Goal: Information Seeking & Learning: Learn about a topic

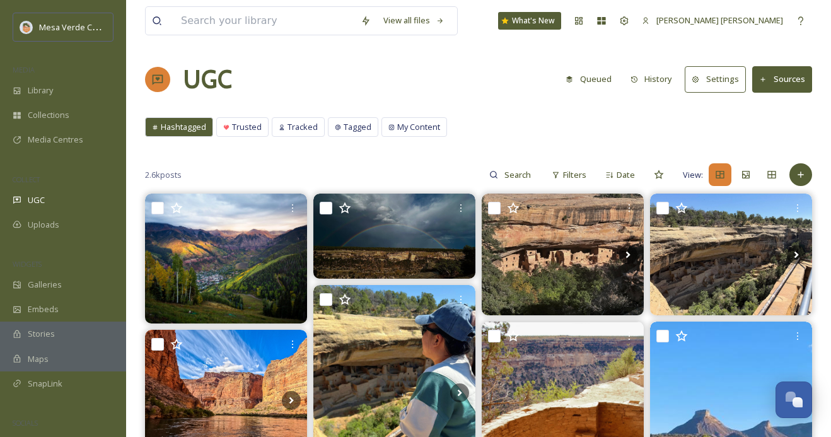
click at [668, 88] on button "History" at bounding box center [651, 79] width 55 height 25
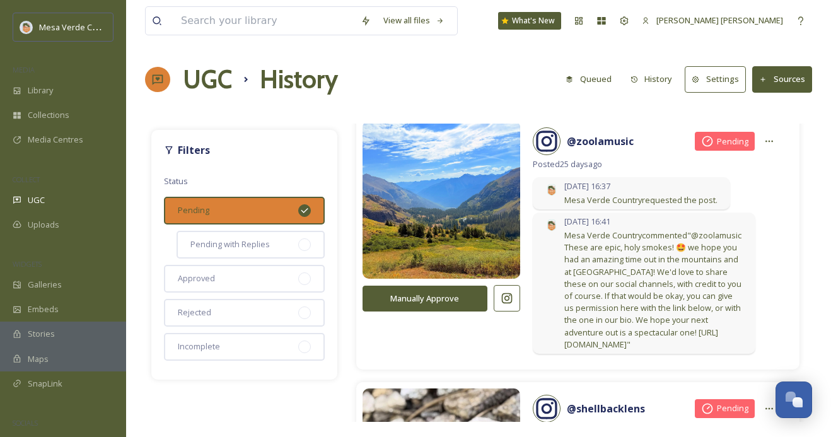
scroll to position [8093, 0]
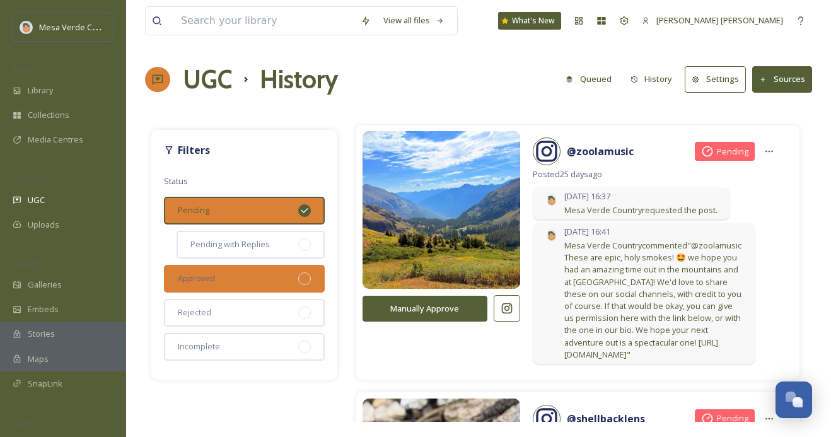
click at [262, 276] on div "Approved" at bounding box center [244, 279] width 161 height 28
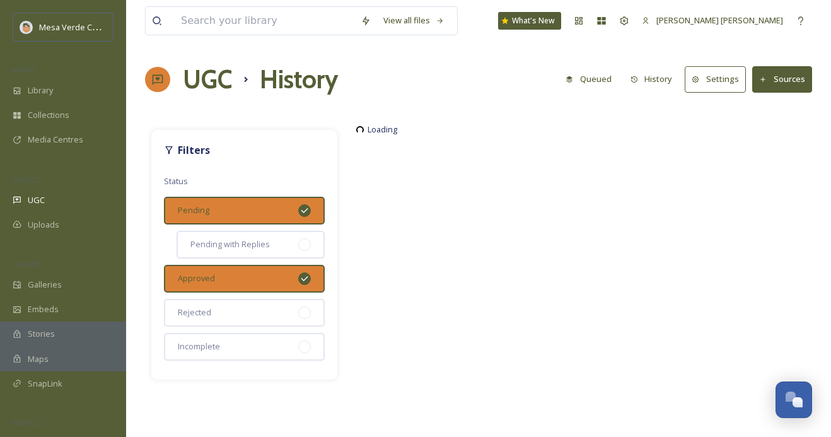
click at [300, 209] on icon at bounding box center [304, 211] width 10 height 10
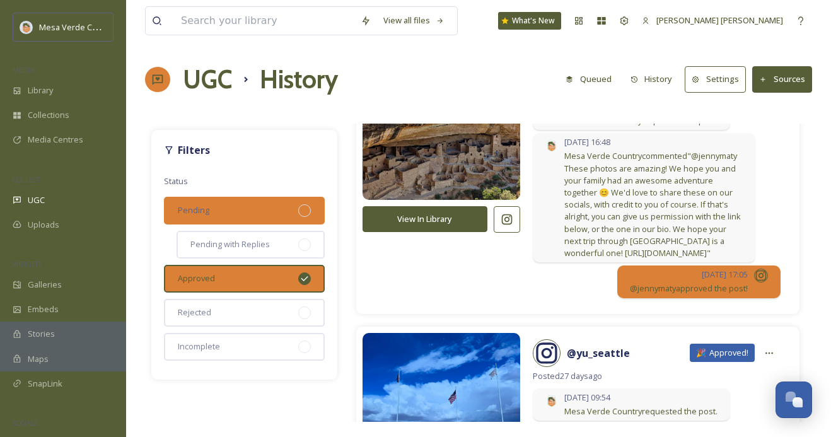
scroll to position [4714, 0]
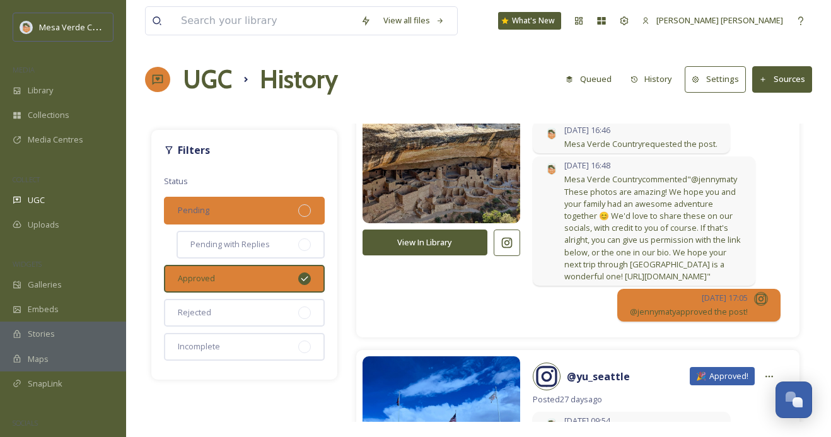
click at [312, 205] on div "Pending" at bounding box center [244, 211] width 161 height 28
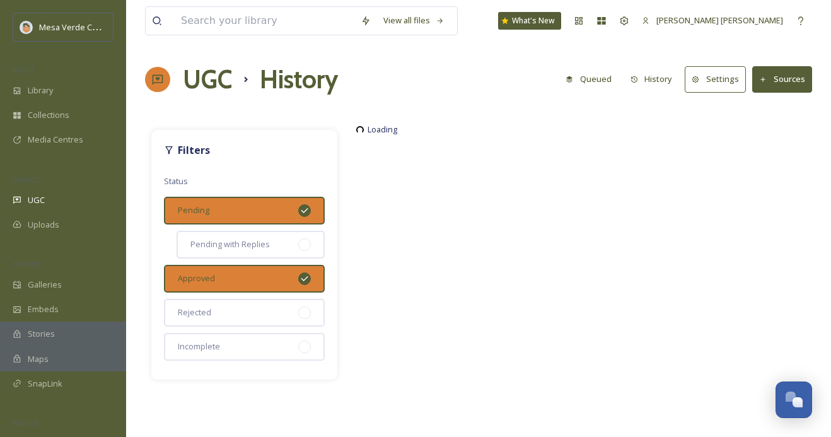
click at [301, 283] on icon at bounding box center [304, 279] width 10 height 10
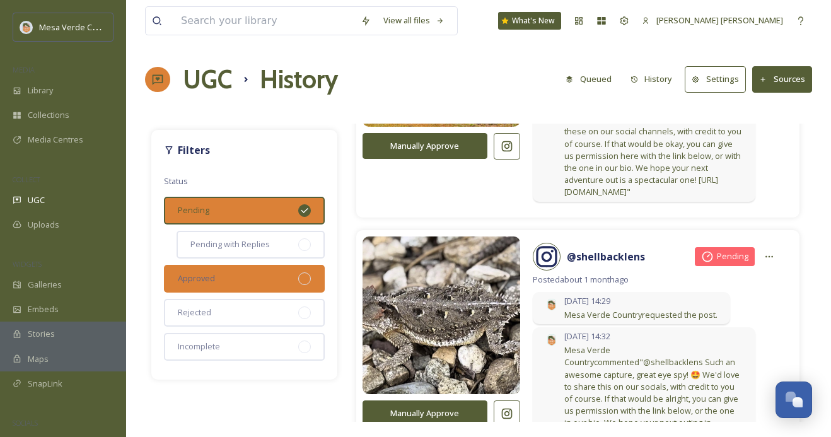
scroll to position [7900, 0]
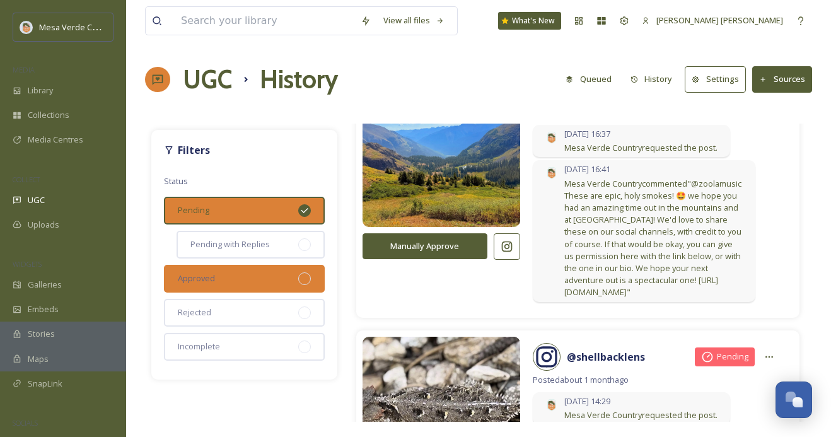
click at [281, 217] on div "Pending" at bounding box center [244, 211] width 161 height 28
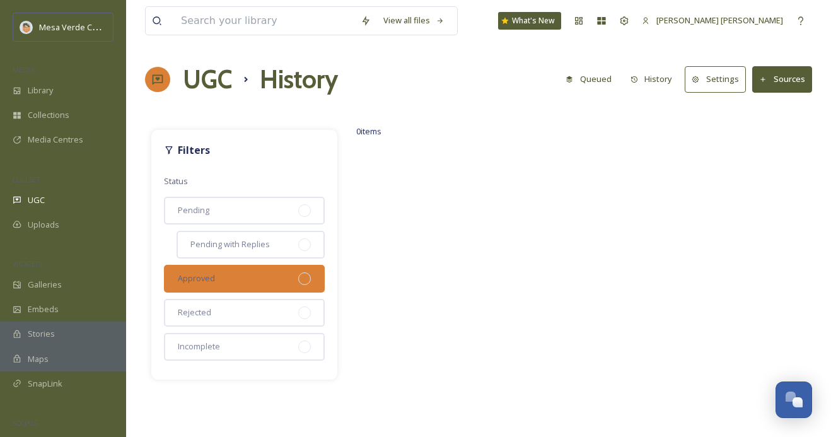
click at [276, 268] on div "Approved" at bounding box center [244, 279] width 161 height 28
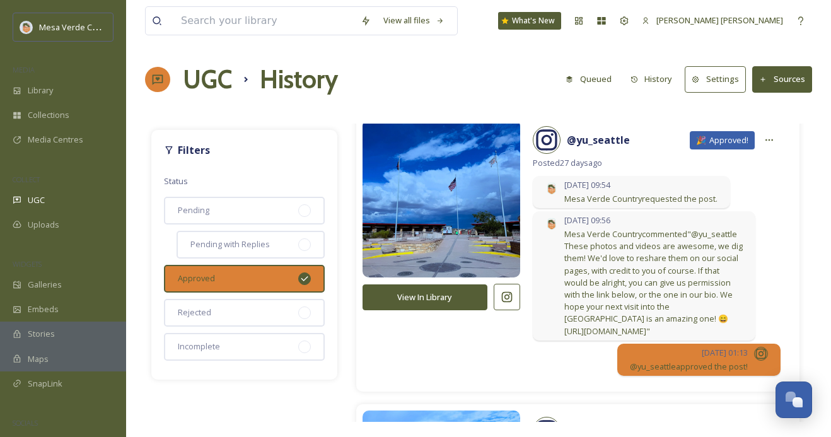
scroll to position [5245, 0]
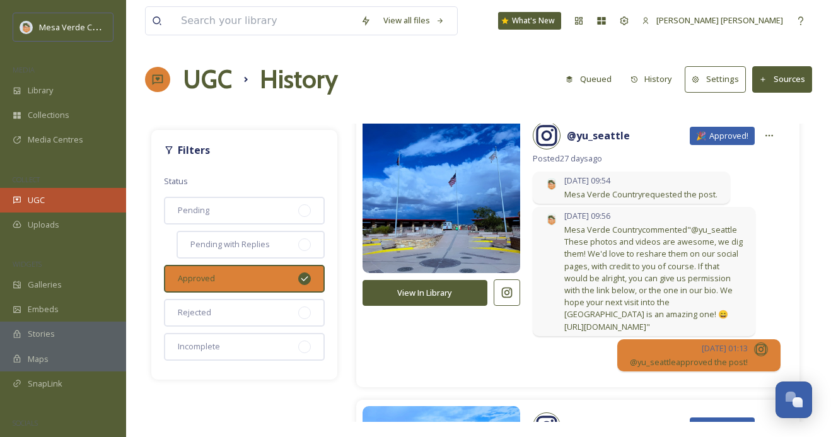
click at [58, 198] on div "UGC" at bounding box center [63, 200] width 126 height 25
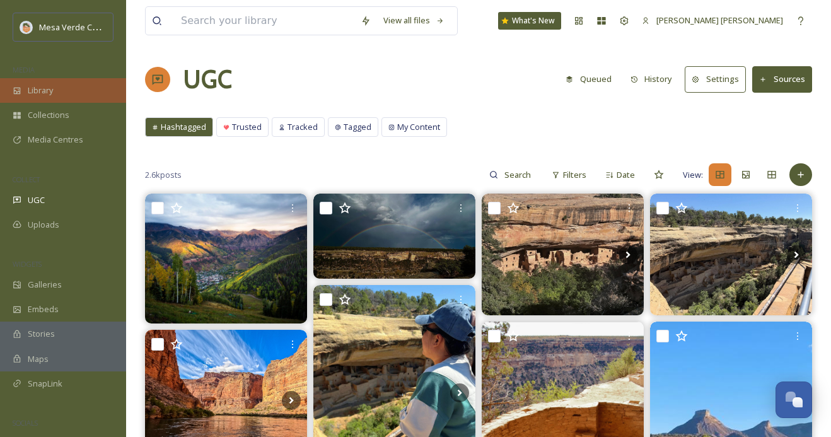
click at [69, 92] on div "Library" at bounding box center [63, 90] width 126 height 25
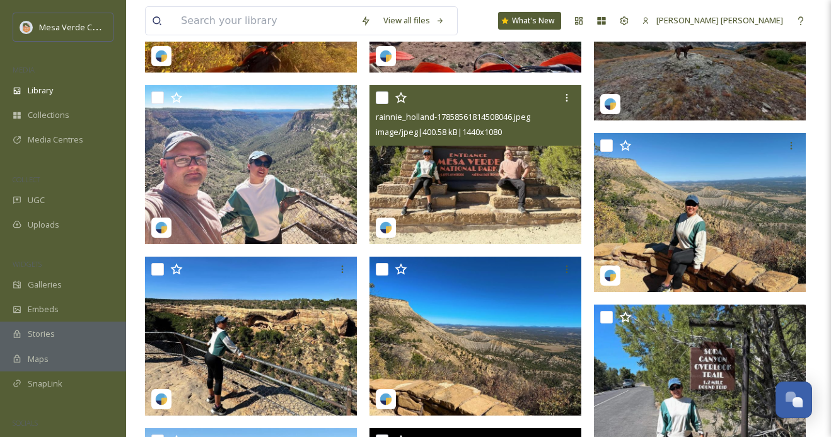
scroll to position [137, 0]
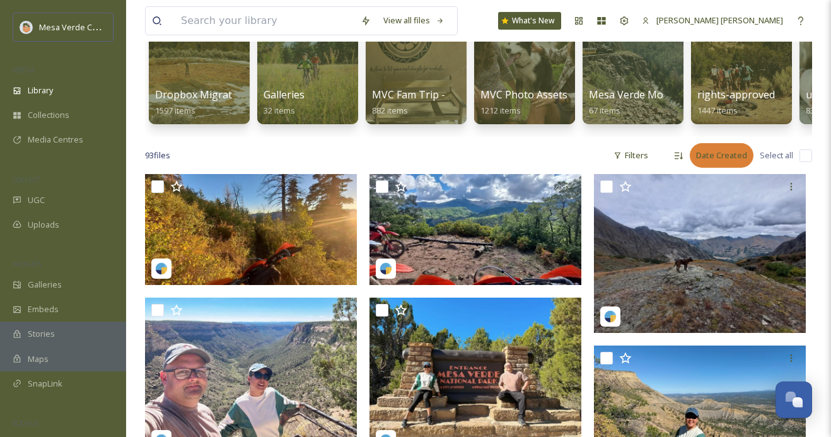
click at [700, 158] on div "Date Created" at bounding box center [722, 155] width 64 height 25
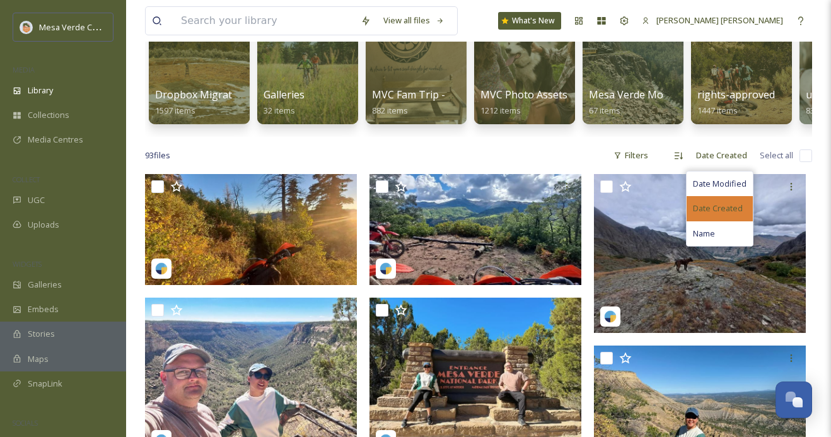
click at [702, 205] on span "Date Created" at bounding box center [718, 208] width 50 height 12
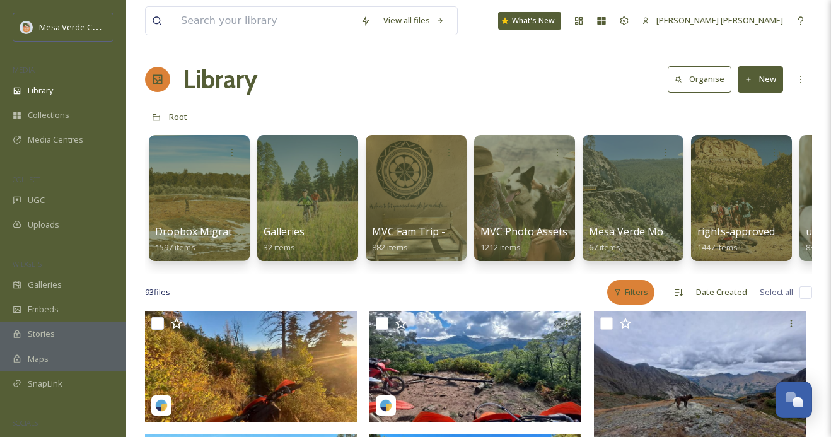
click at [627, 284] on div "Filters" at bounding box center [630, 292] width 47 height 25
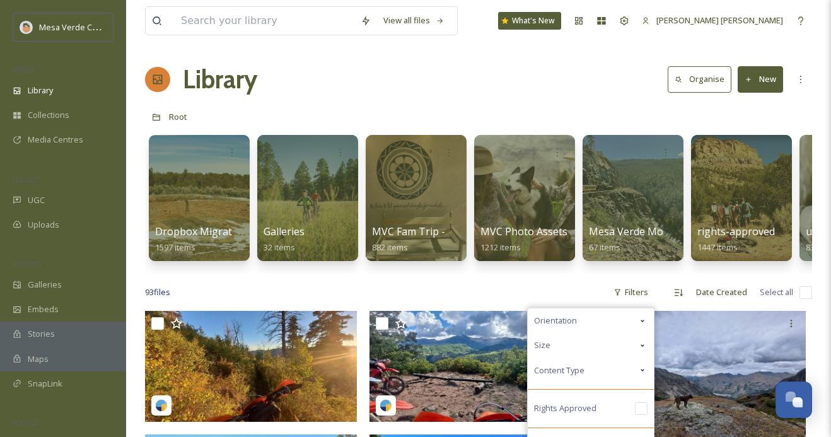
scroll to position [98, 0]
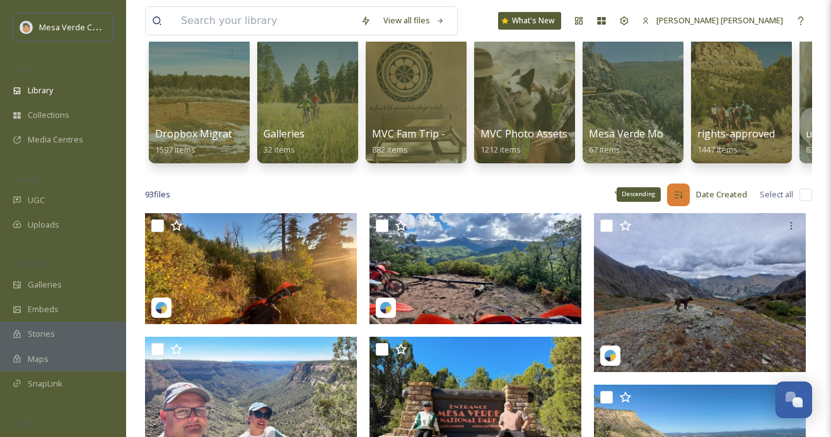
click at [685, 193] on div "Descending" at bounding box center [678, 194] width 23 height 23
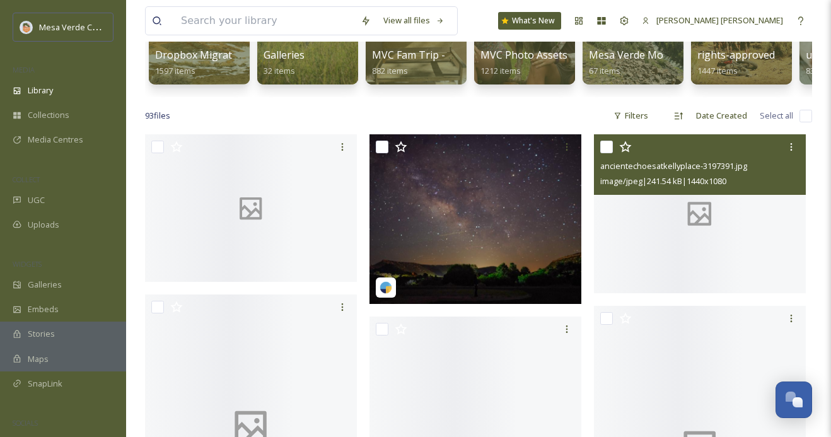
scroll to position [176, 0]
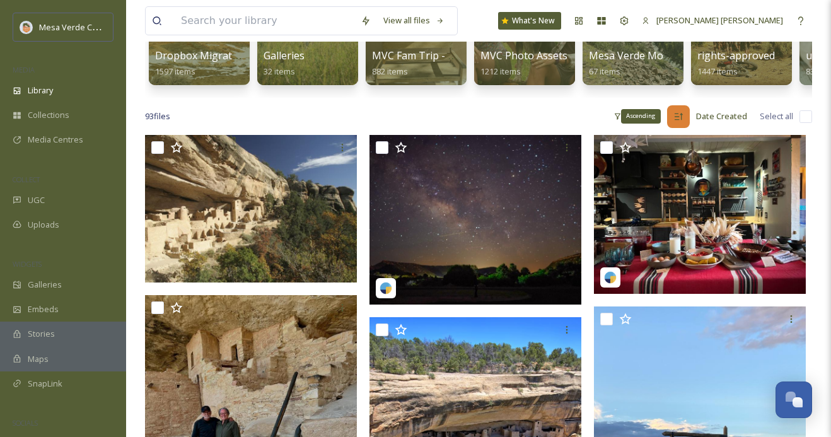
click at [682, 117] on icon at bounding box center [679, 116] width 8 height 7
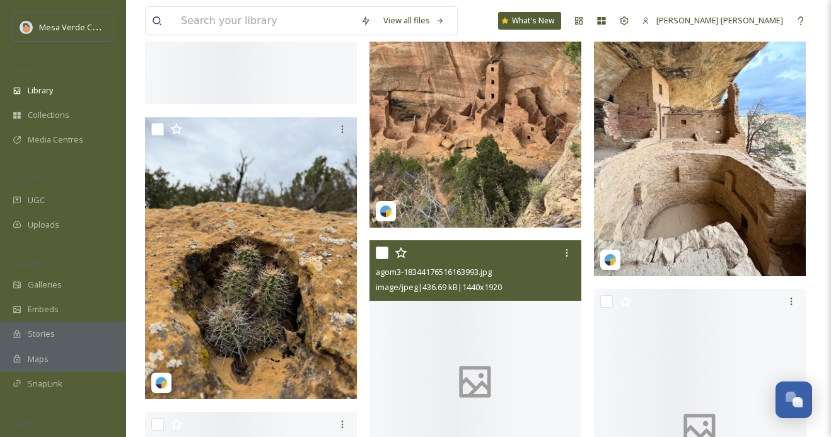
scroll to position [1518, 0]
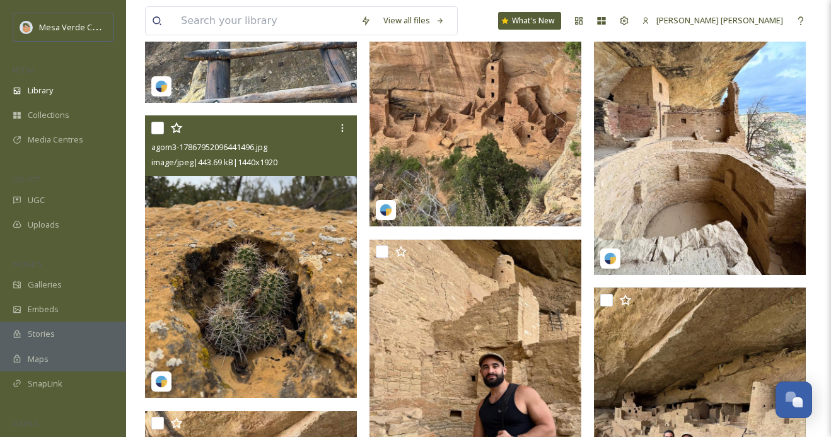
click at [311, 282] on img at bounding box center [251, 257] width 212 height 282
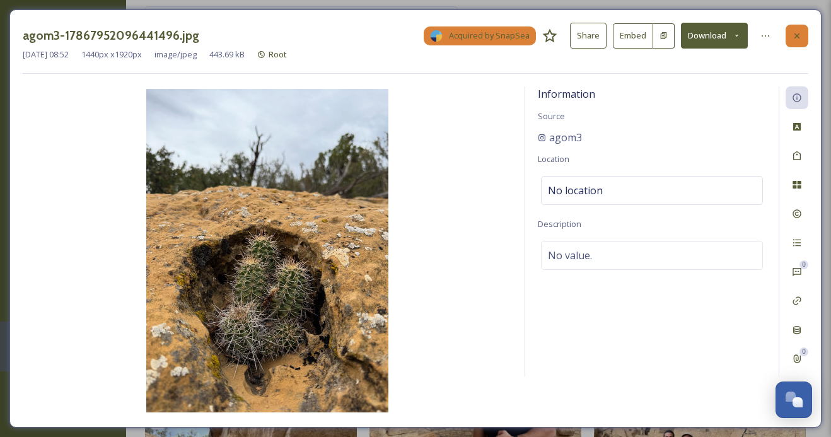
click at [801, 31] on icon at bounding box center [797, 36] width 10 height 10
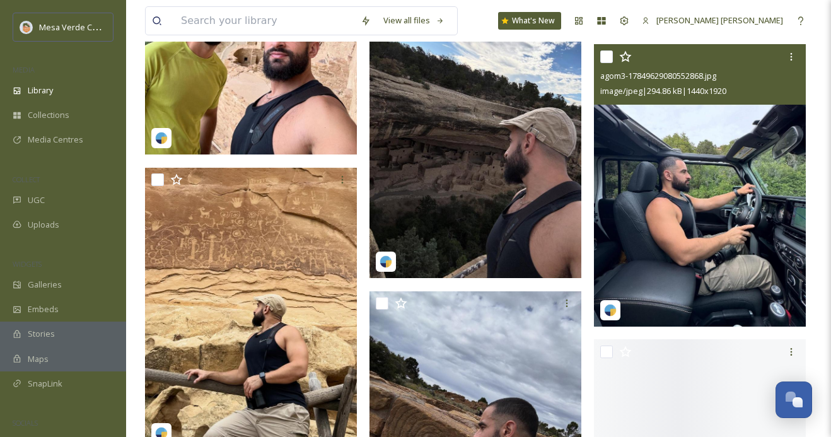
scroll to position [2345, 0]
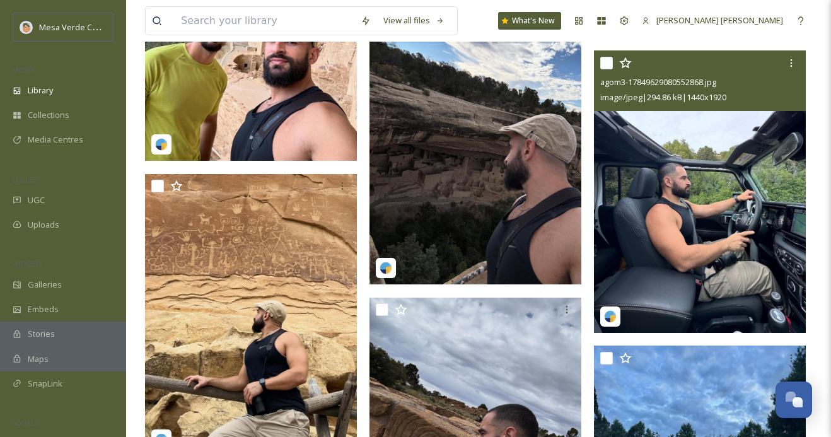
click at [653, 267] on img at bounding box center [700, 191] width 212 height 282
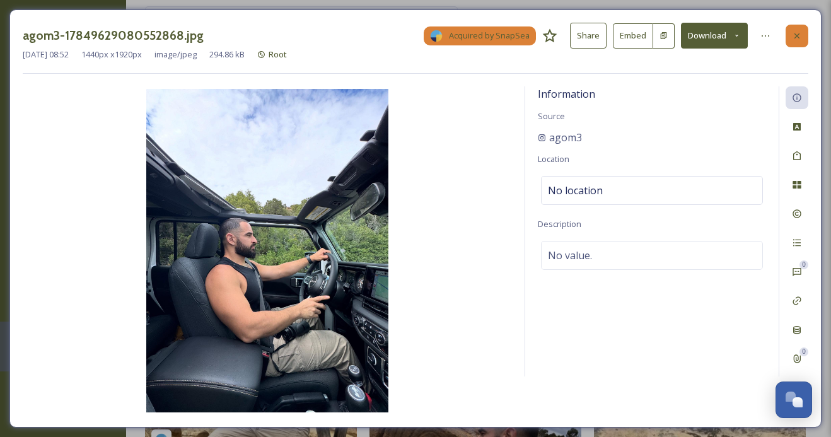
click at [798, 36] on icon at bounding box center [796, 35] width 5 height 5
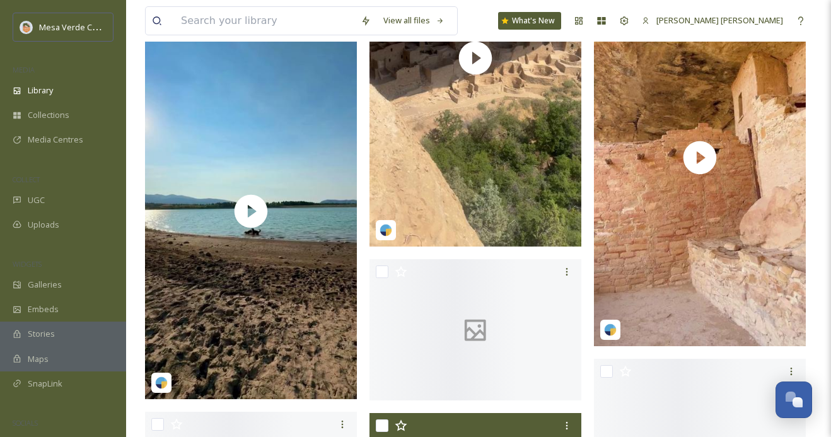
scroll to position [7317, 0]
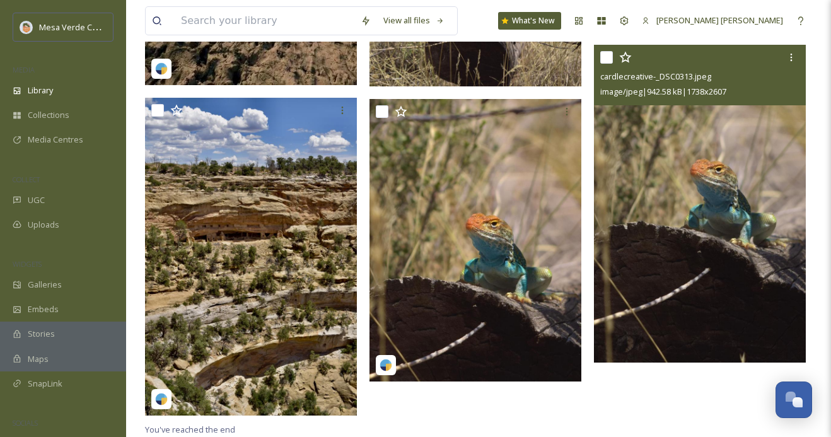
click at [635, 233] on img at bounding box center [700, 204] width 212 height 318
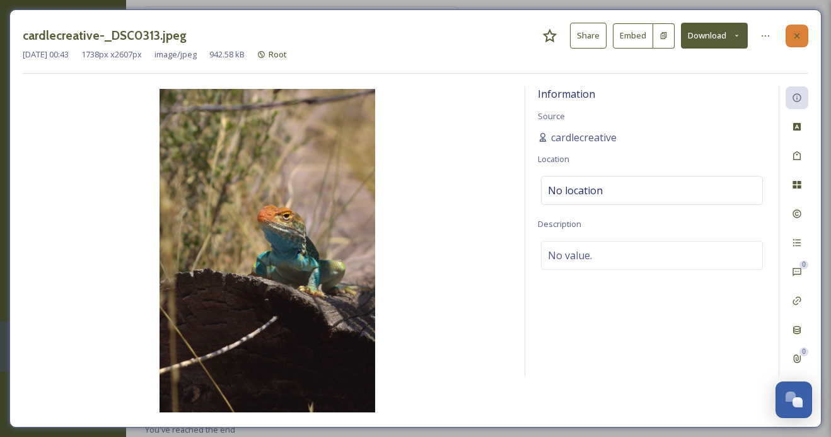
click at [797, 40] on icon at bounding box center [797, 36] width 10 height 10
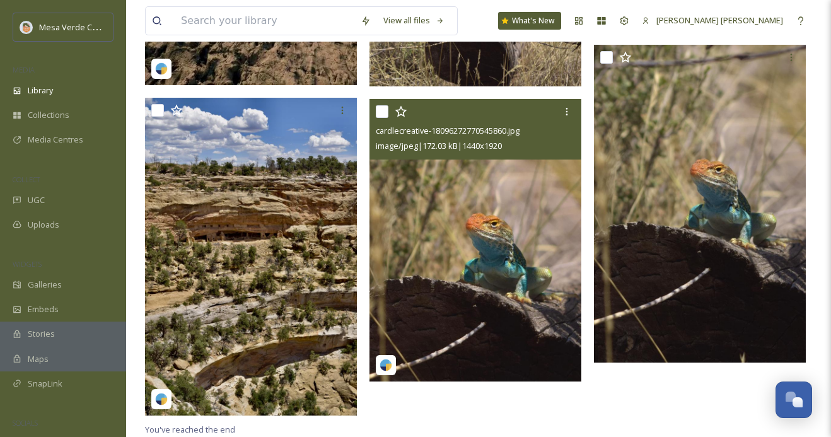
click at [560, 237] on img at bounding box center [475, 240] width 212 height 282
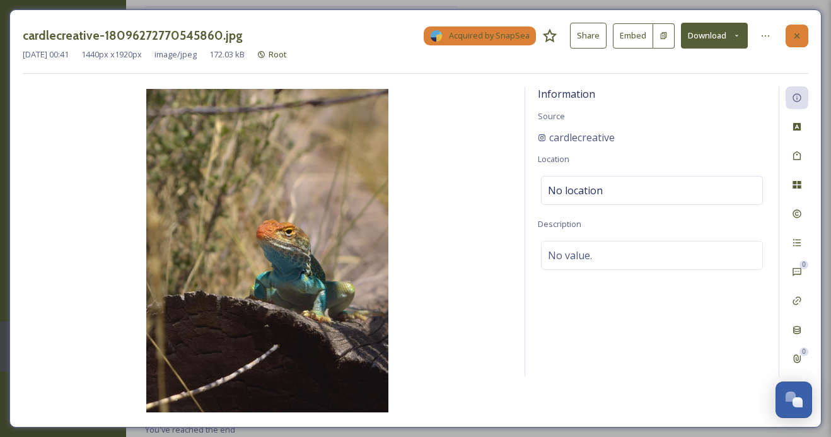
click at [790, 36] on div at bounding box center [797, 36] width 23 height 23
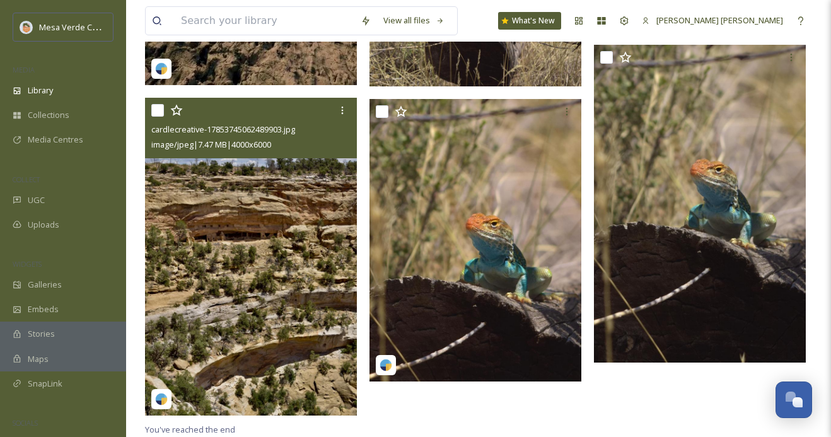
click at [262, 240] on img at bounding box center [251, 257] width 212 height 318
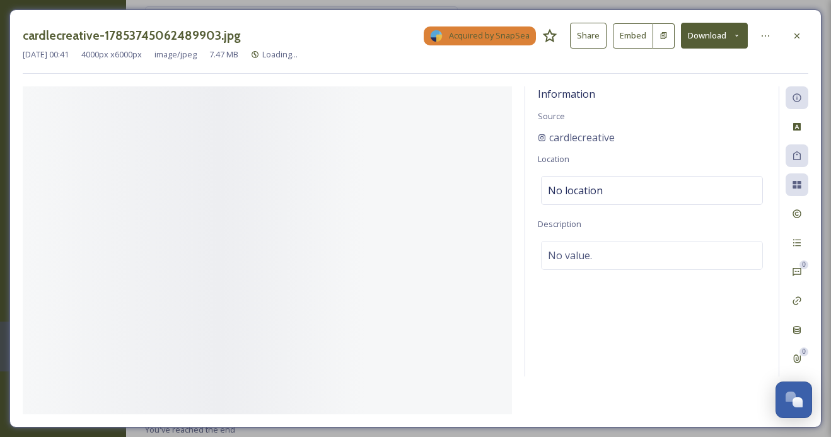
scroll to position [7283, 0]
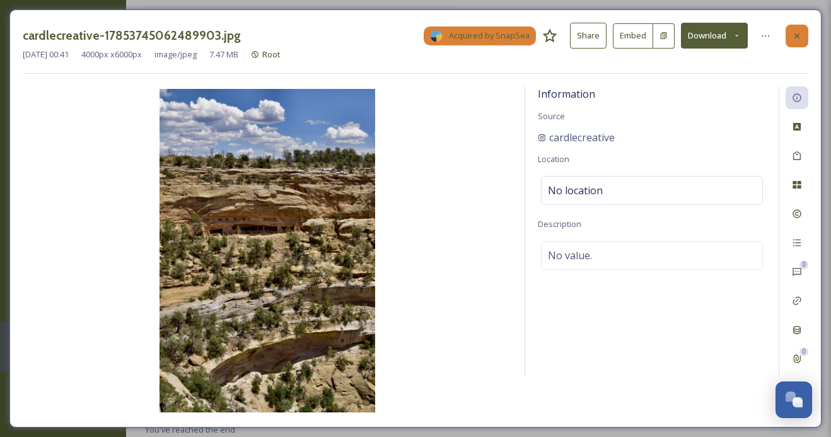
click at [788, 33] on div at bounding box center [797, 36] width 23 height 23
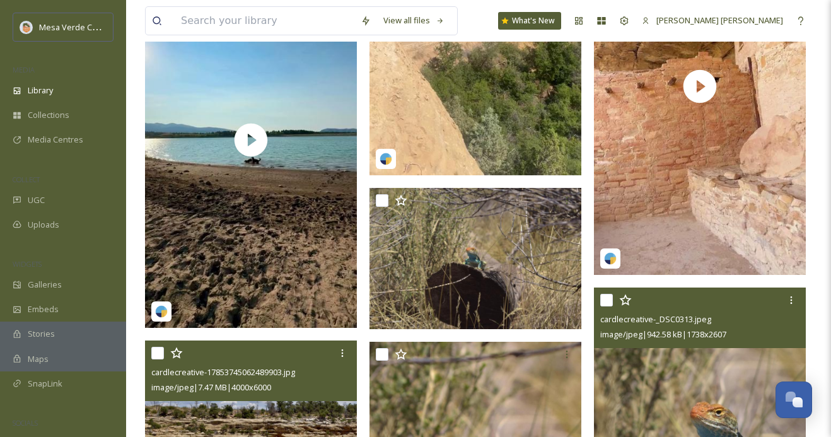
scroll to position [7052, 0]
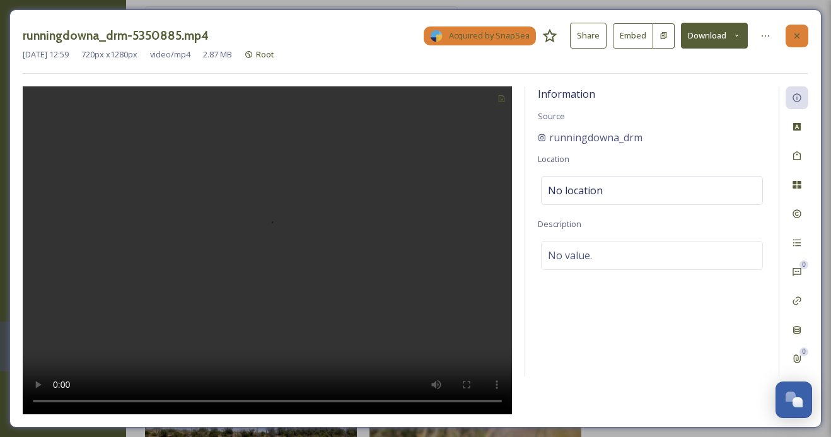
click at [793, 28] on div at bounding box center [797, 36] width 23 height 23
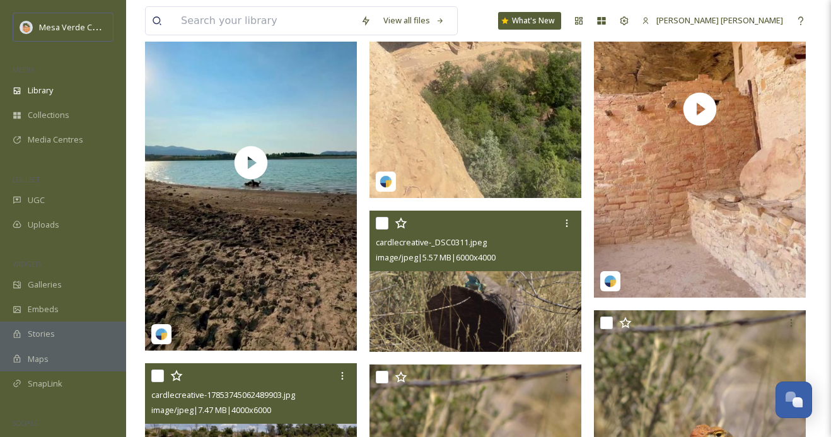
click at [526, 277] on img at bounding box center [475, 281] width 212 height 141
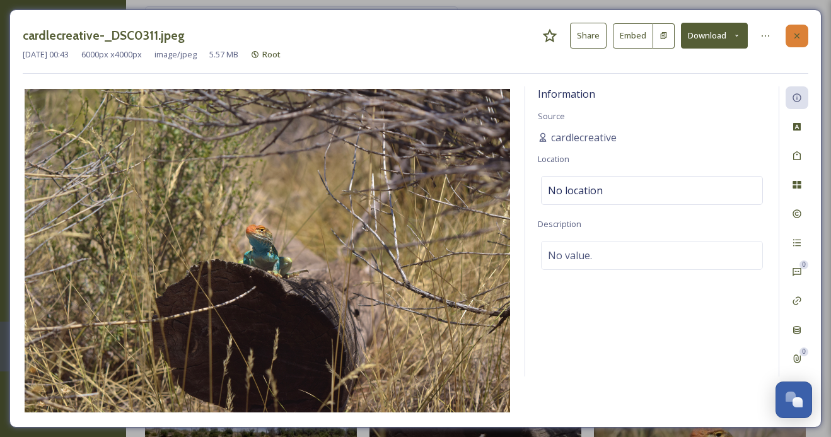
click at [798, 35] on icon at bounding box center [797, 36] width 10 height 10
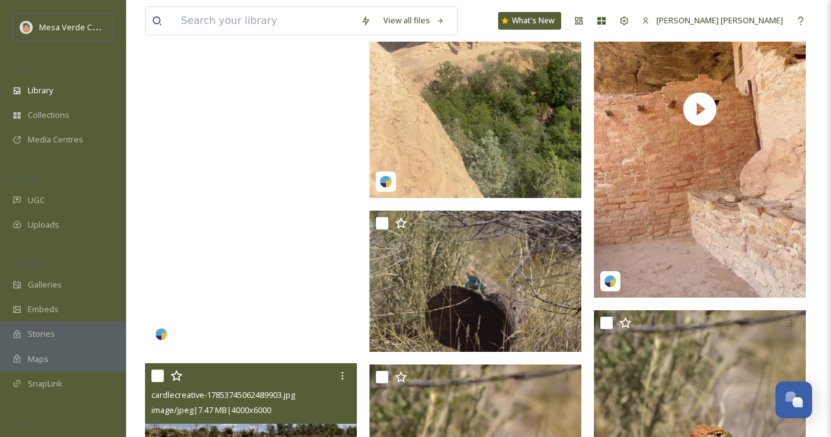
click at [309, 280] on video "lauracburt-5270264.mp4" at bounding box center [251, 162] width 212 height 376
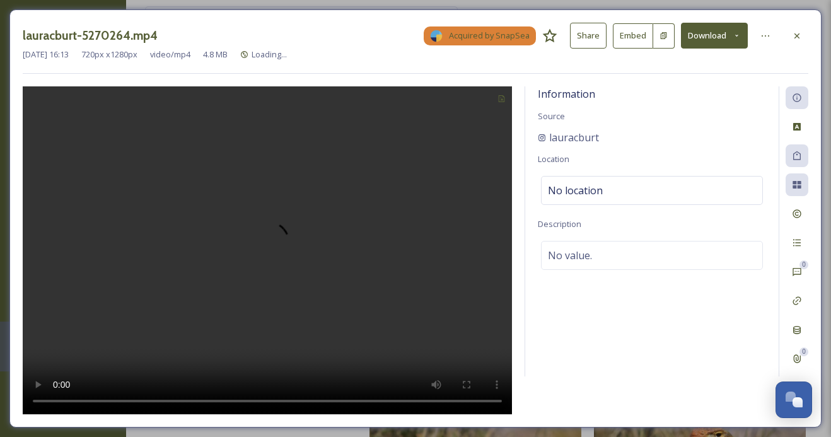
scroll to position [6663, 0]
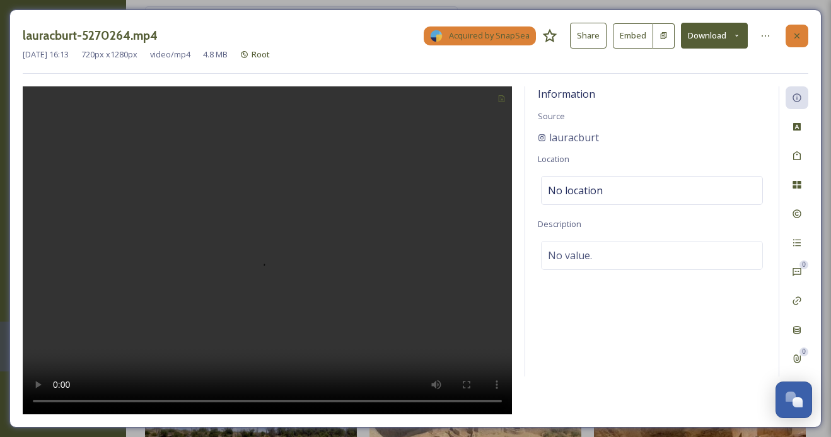
click at [796, 36] on icon at bounding box center [796, 35] width 5 height 5
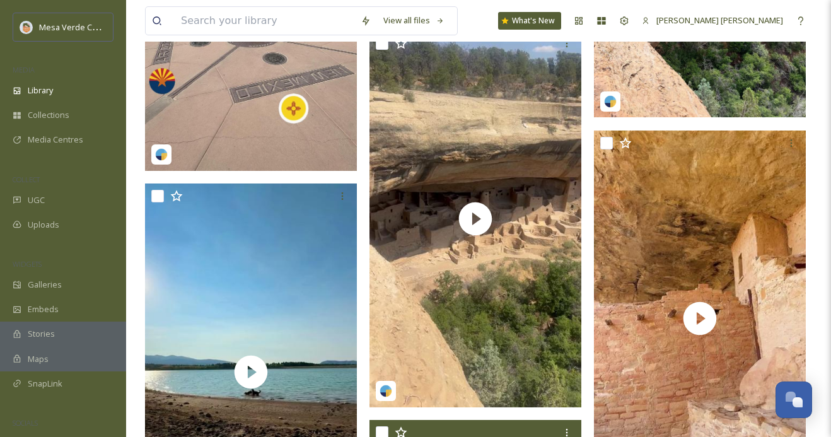
scroll to position [6841, 0]
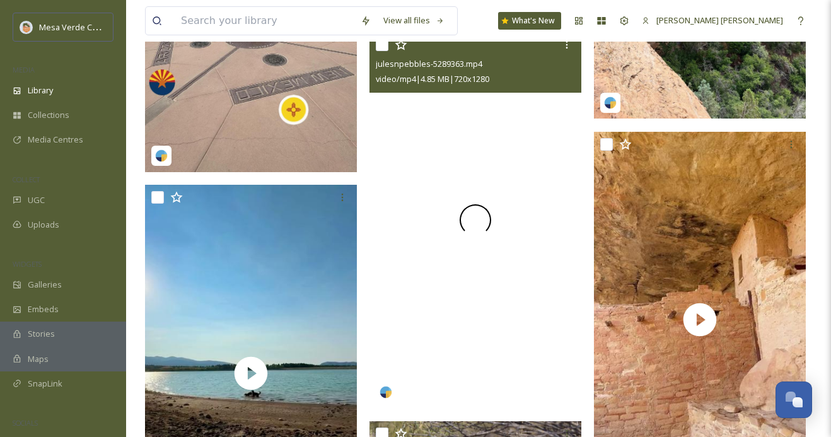
click at [456, 310] on div at bounding box center [475, 220] width 212 height 376
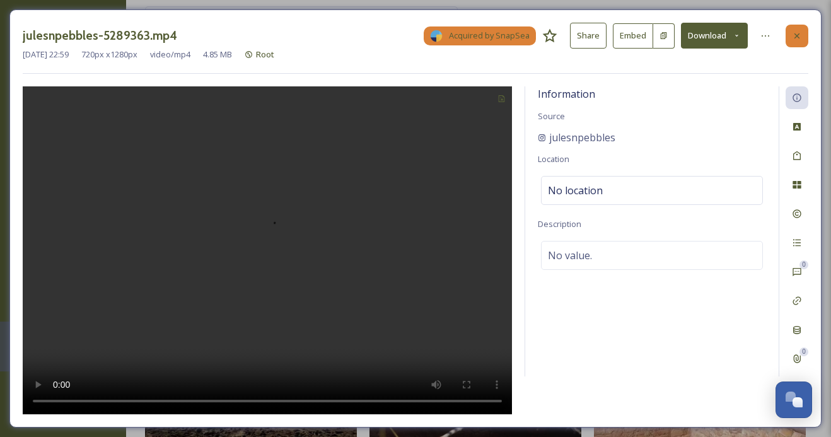
click at [796, 35] on icon at bounding box center [797, 36] width 10 height 10
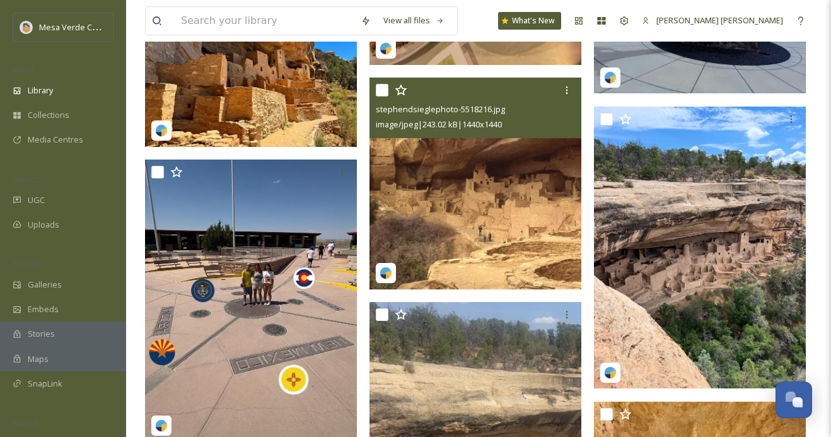
scroll to position [6570, 0]
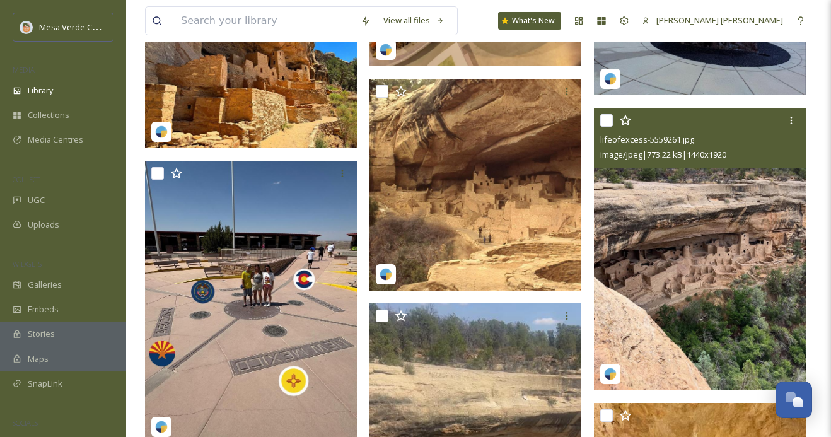
click at [654, 303] on img at bounding box center [700, 249] width 212 height 282
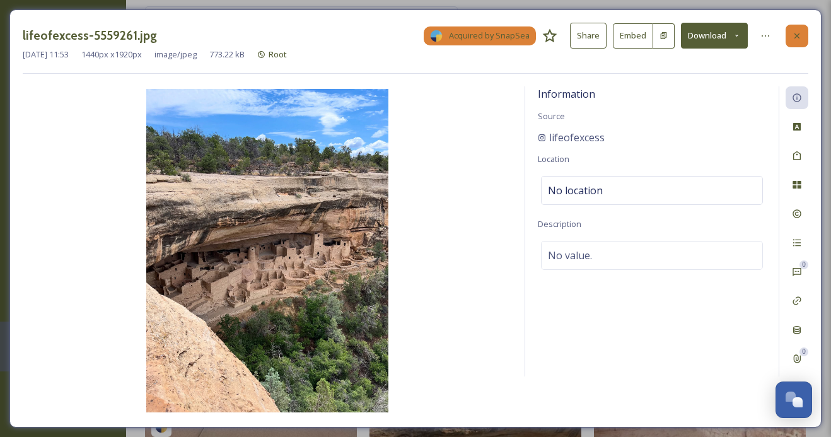
click at [793, 35] on icon at bounding box center [797, 36] width 10 height 10
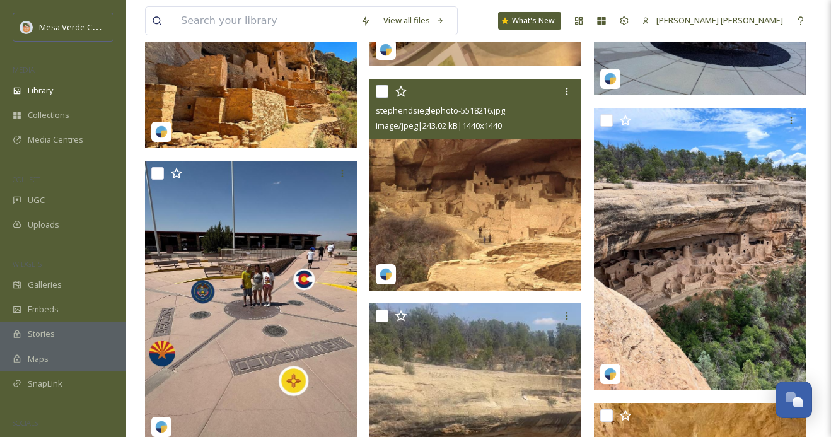
click at [472, 248] on img at bounding box center [475, 185] width 212 height 212
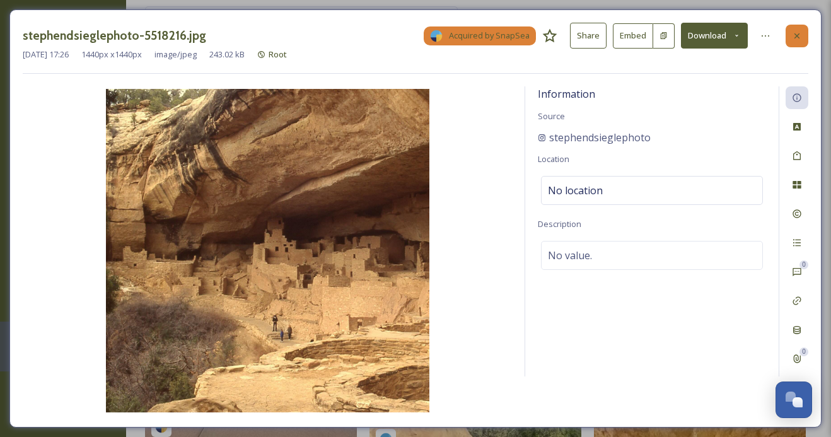
click at [794, 34] on icon at bounding box center [797, 36] width 10 height 10
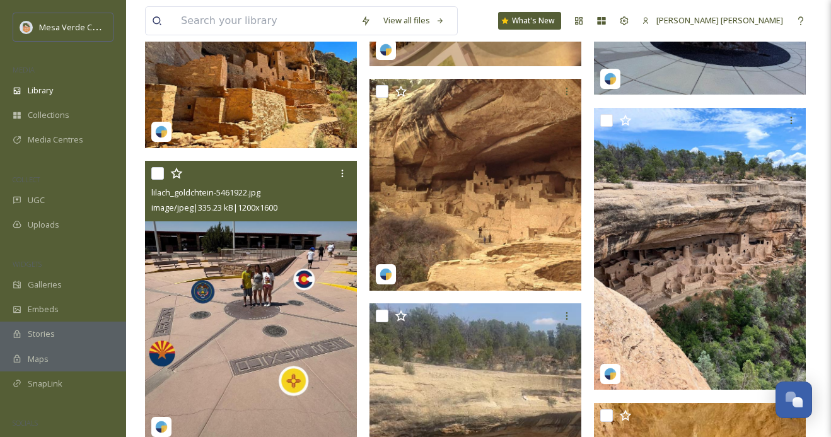
click at [236, 343] on img at bounding box center [251, 302] width 212 height 282
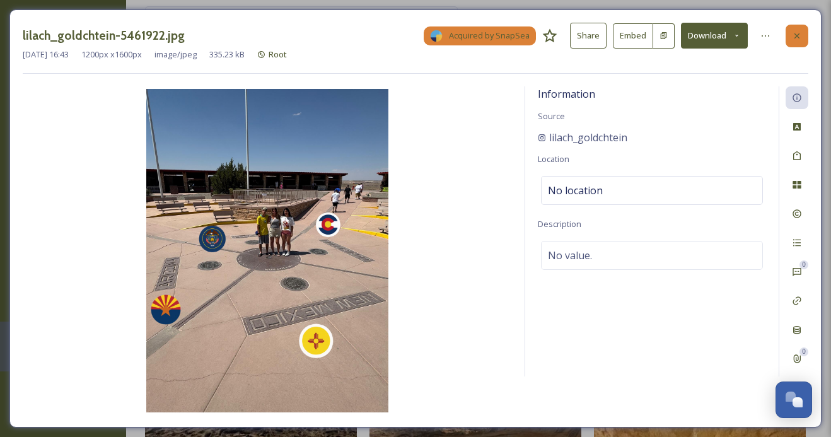
click at [789, 35] on div at bounding box center [797, 36] width 23 height 23
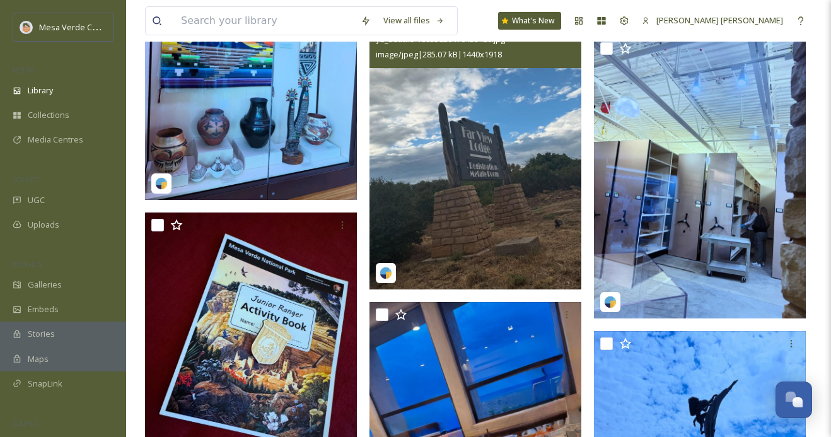
scroll to position [5981, 0]
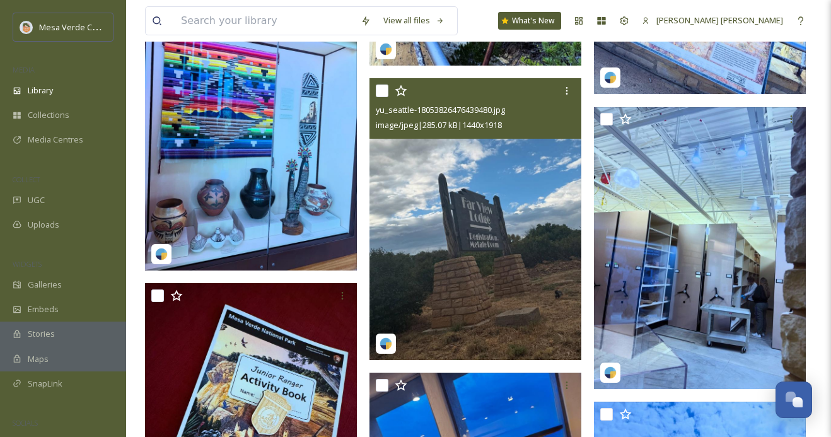
click at [527, 253] on img at bounding box center [475, 219] width 212 height 282
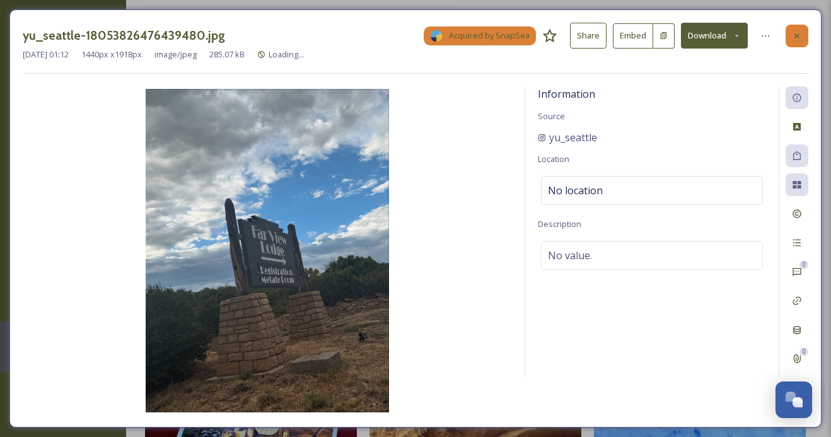
click at [798, 28] on div at bounding box center [797, 36] width 23 height 23
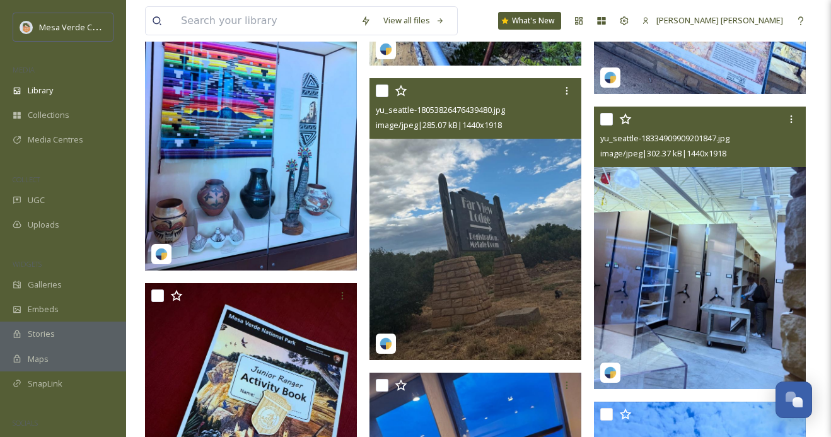
click at [663, 250] on img at bounding box center [700, 248] width 212 height 282
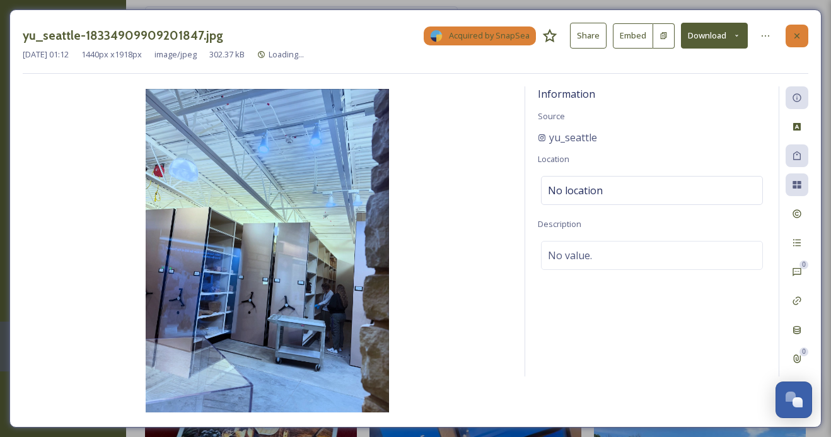
click at [793, 38] on icon at bounding box center [797, 36] width 10 height 10
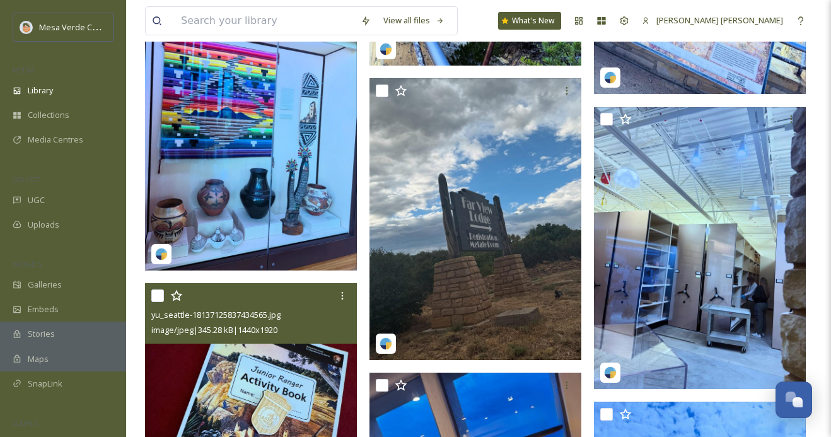
click at [303, 330] on div "image/jpeg | 345.28 kB | 1440 x 1920" at bounding box center [252, 329] width 202 height 15
click at [301, 382] on img at bounding box center [251, 424] width 212 height 282
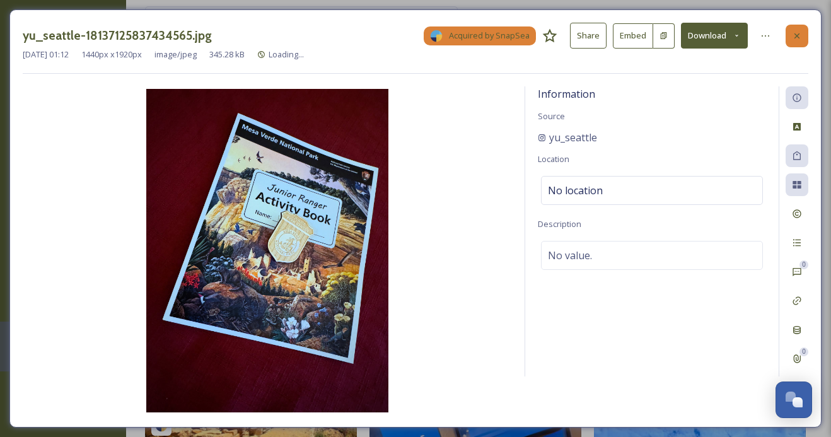
click at [801, 26] on div at bounding box center [797, 36] width 23 height 23
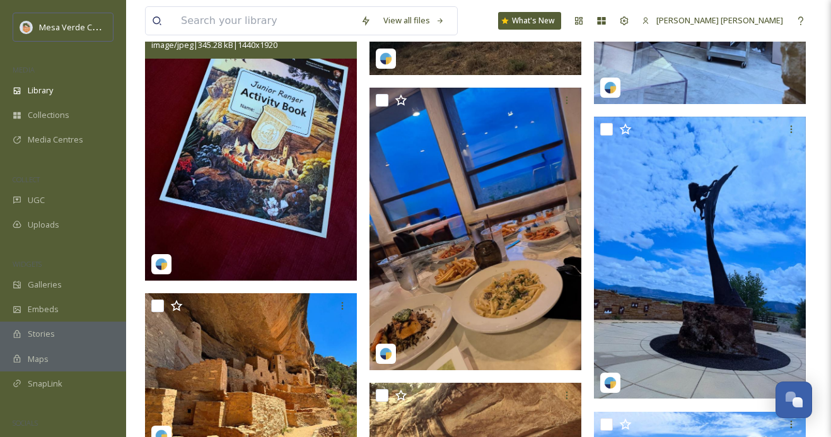
scroll to position [6272, 0]
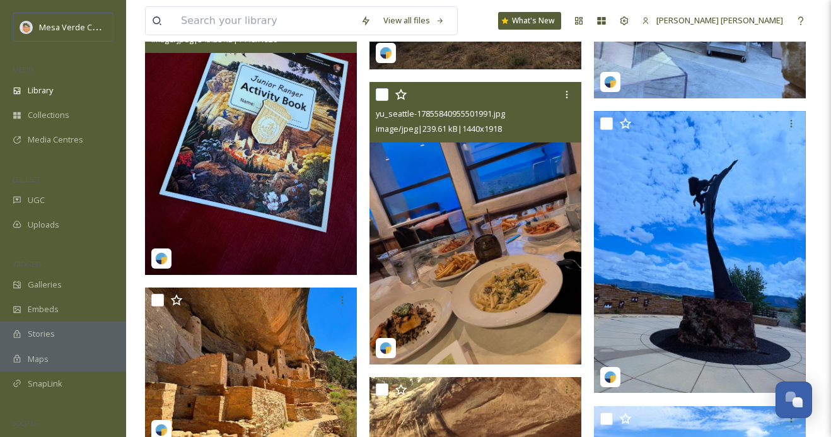
click at [529, 286] on img at bounding box center [475, 223] width 212 height 282
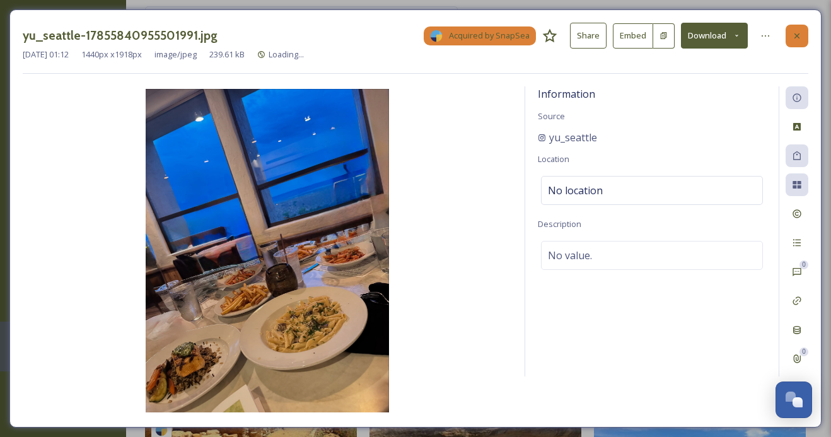
click at [805, 37] on div at bounding box center [797, 36] width 23 height 23
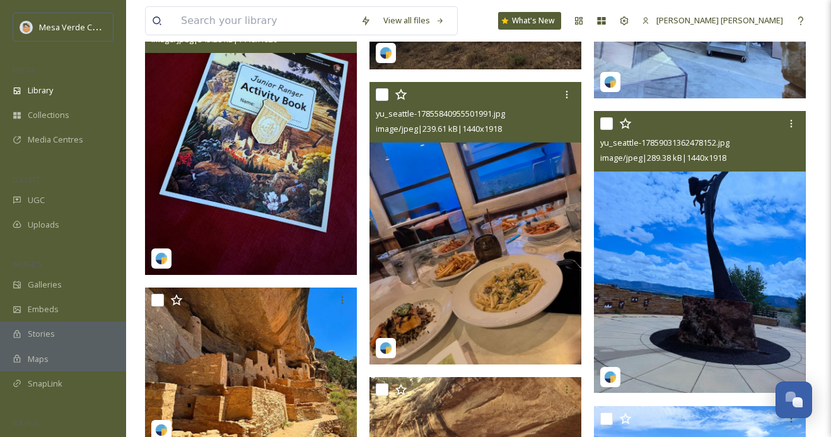
click at [689, 245] on img at bounding box center [700, 252] width 212 height 282
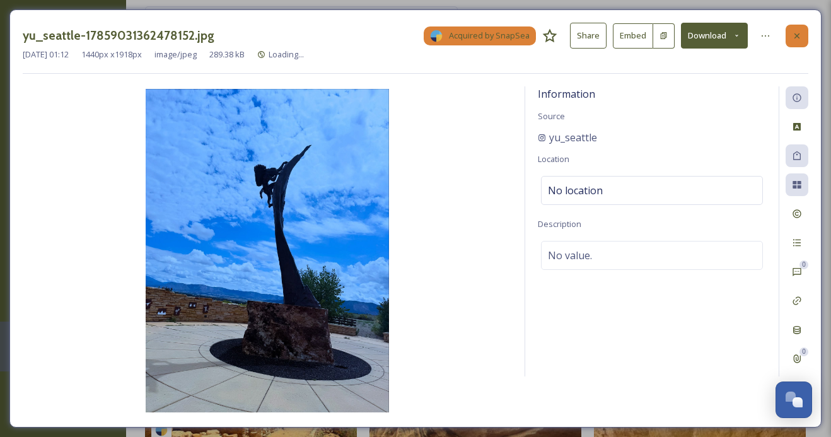
click at [798, 33] on icon at bounding box center [797, 36] width 10 height 10
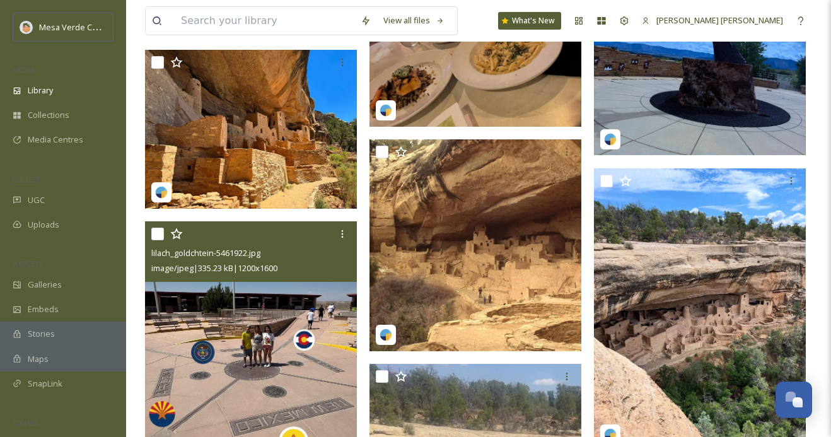
scroll to position [6509, 0]
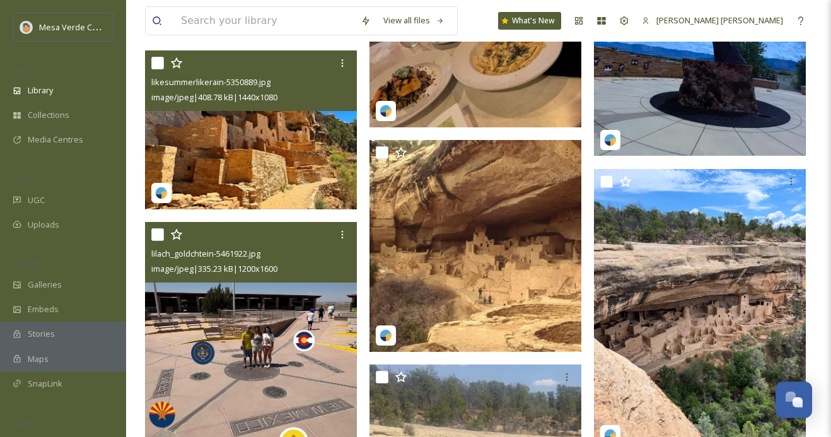
click at [315, 167] on img at bounding box center [251, 129] width 212 height 159
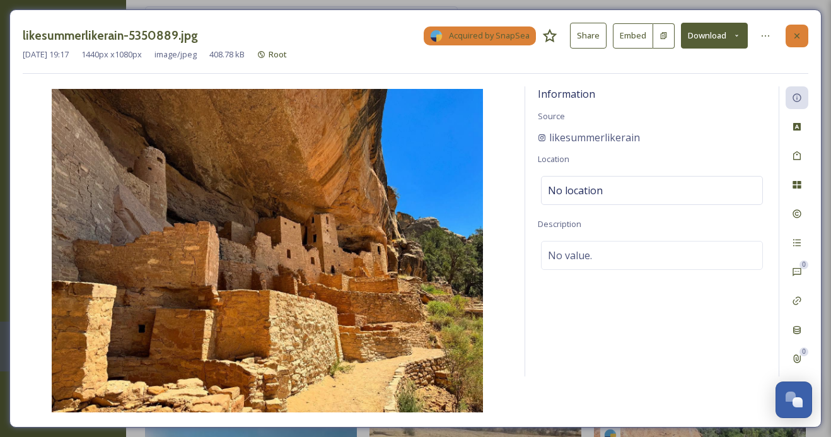
click at [794, 35] on icon at bounding box center [797, 36] width 10 height 10
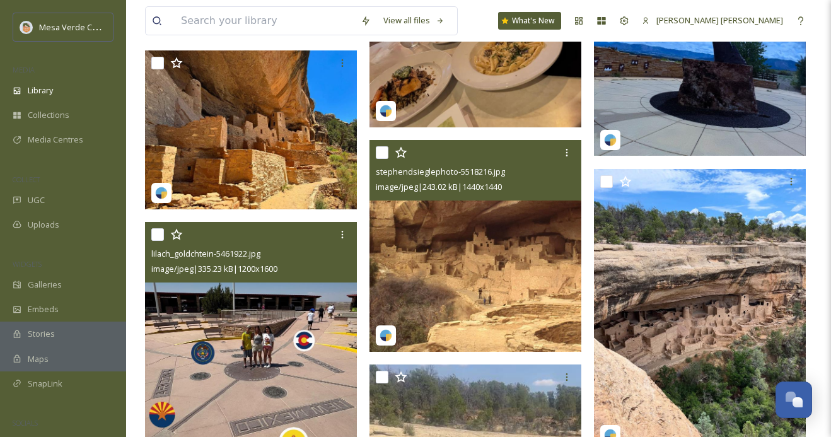
click at [470, 218] on img at bounding box center [475, 246] width 212 height 212
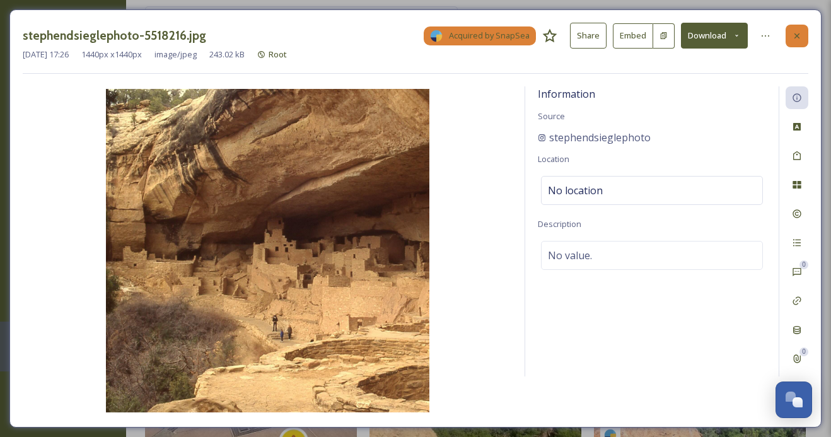
click at [799, 31] on icon at bounding box center [797, 36] width 10 height 10
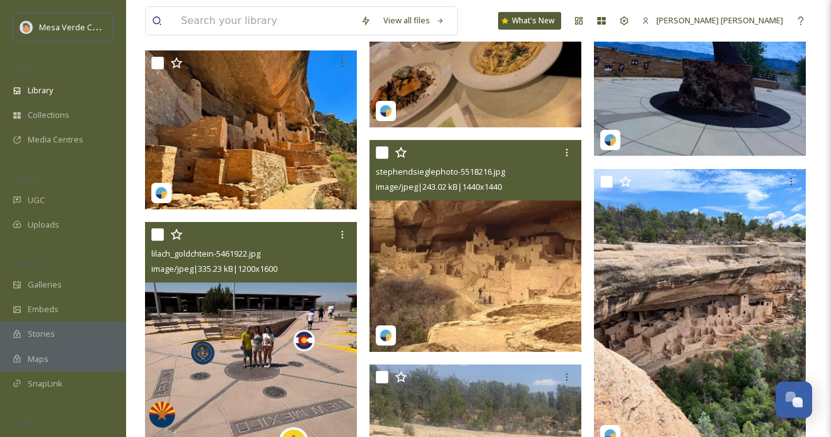
click at [692, 107] on img at bounding box center [700, 15] width 212 height 282
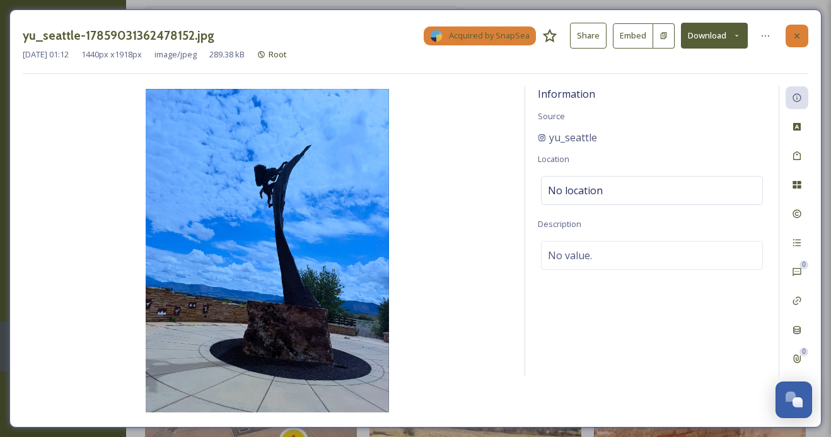
click at [796, 37] on icon at bounding box center [797, 36] width 10 height 10
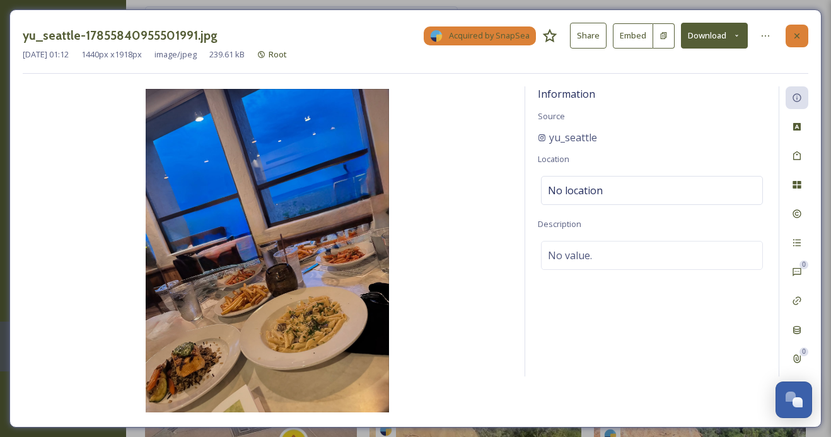
click at [800, 37] on icon at bounding box center [797, 36] width 10 height 10
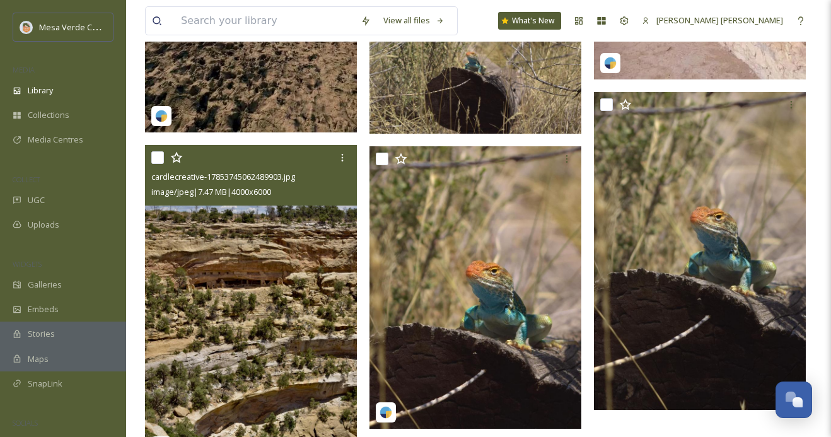
scroll to position [7317, 0]
